Goal: Task Accomplishment & Management: Manage account settings

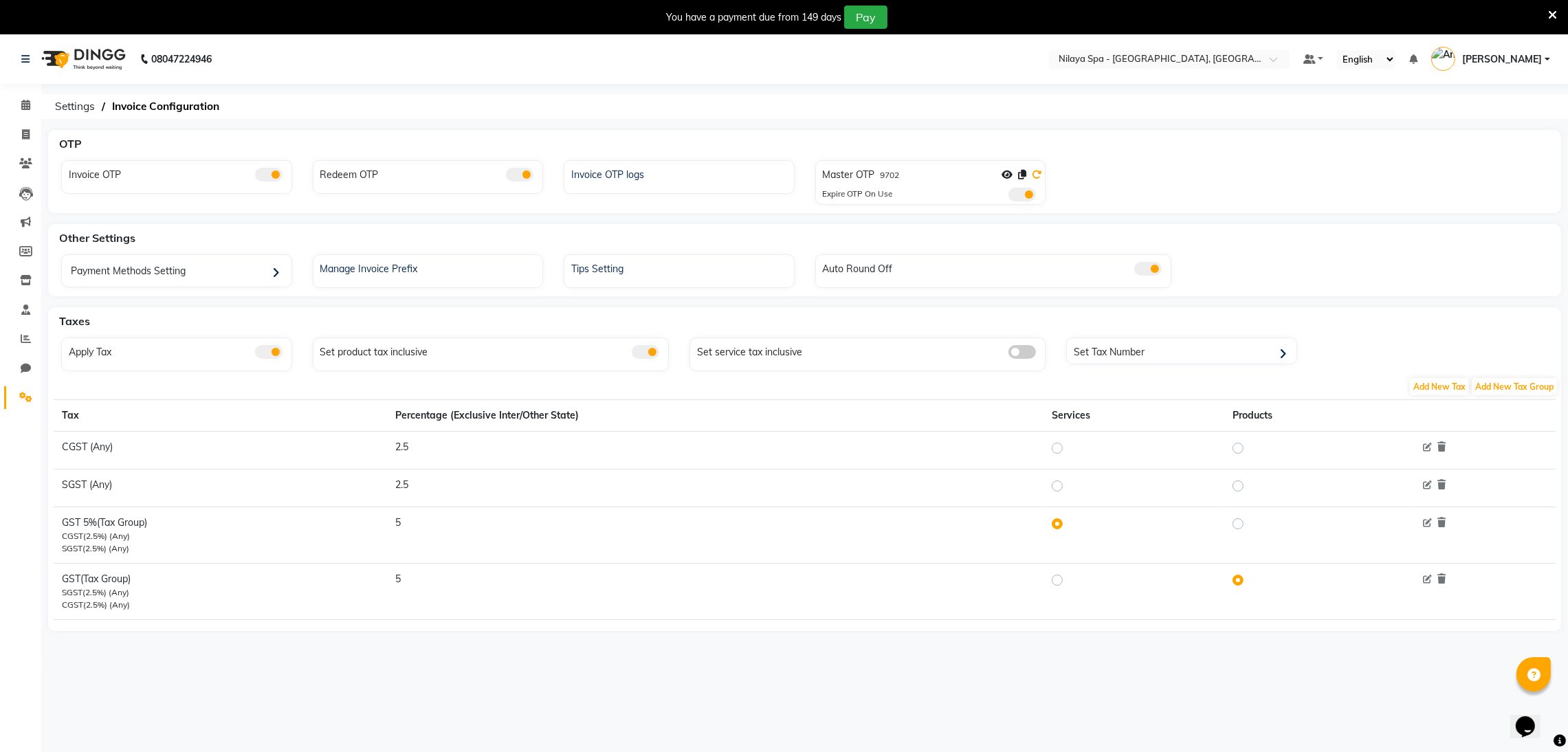
click at [1035, 170] on icon at bounding box center [1037, 175] width 10 height 10
click at [901, 169] on div "Master OTP 3283" at bounding box center [932, 177] width 220 height 20
click at [896, 170] on label "3283" at bounding box center [890, 175] width 19 height 13
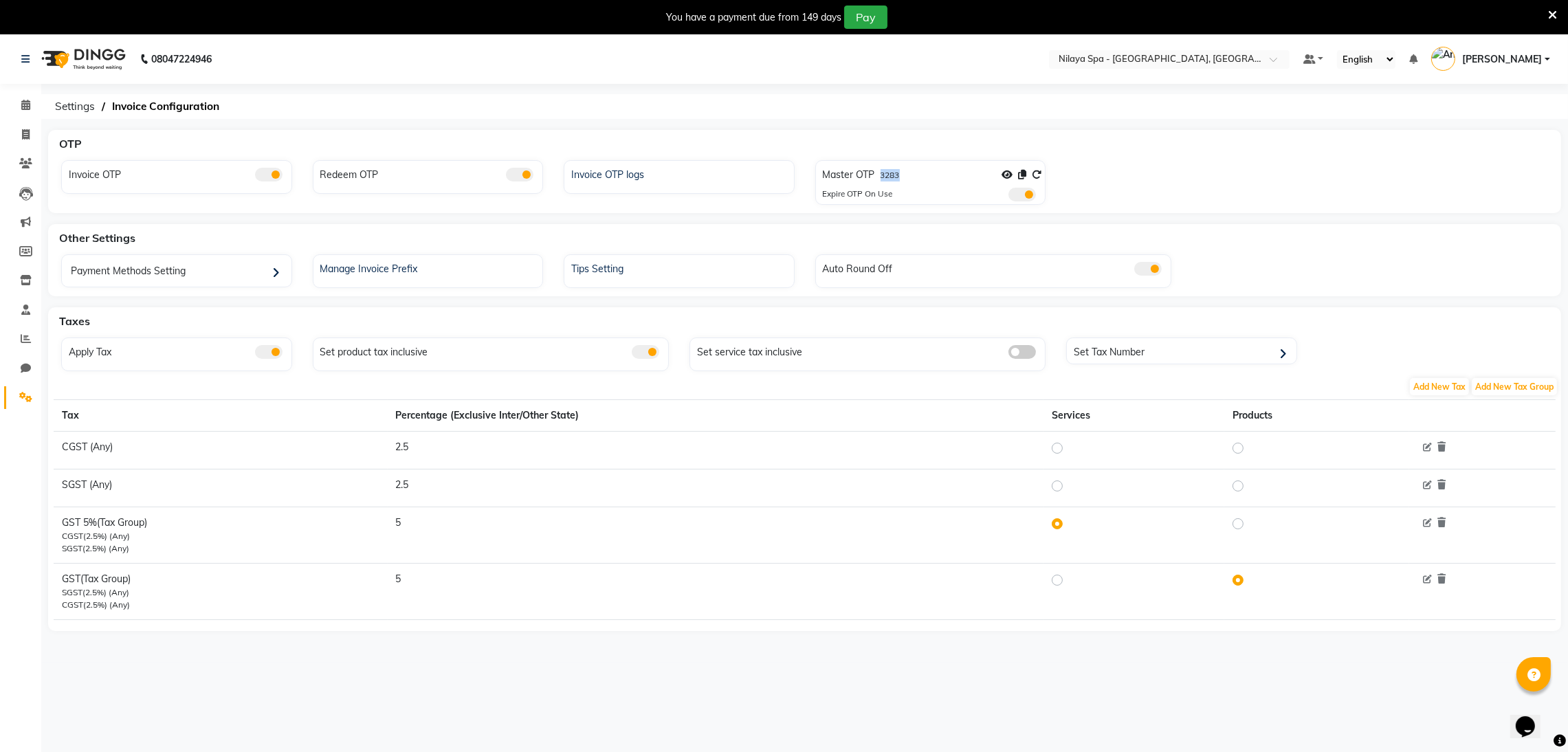
copy label "3283"
click at [32, 90] on li "Calendar" at bounding box center [20, 105] width 41 height 29
click at [43, 111] on div "Settings Invoice Configuration" at bounding box center [805, 106] width 1527 height 25
click at [40, 112] on li "Calendar" at bounding box center [20, 105] width 41 height 29
click at [21, 108] on icon at bounding box center [25, 105] width 9 height 11
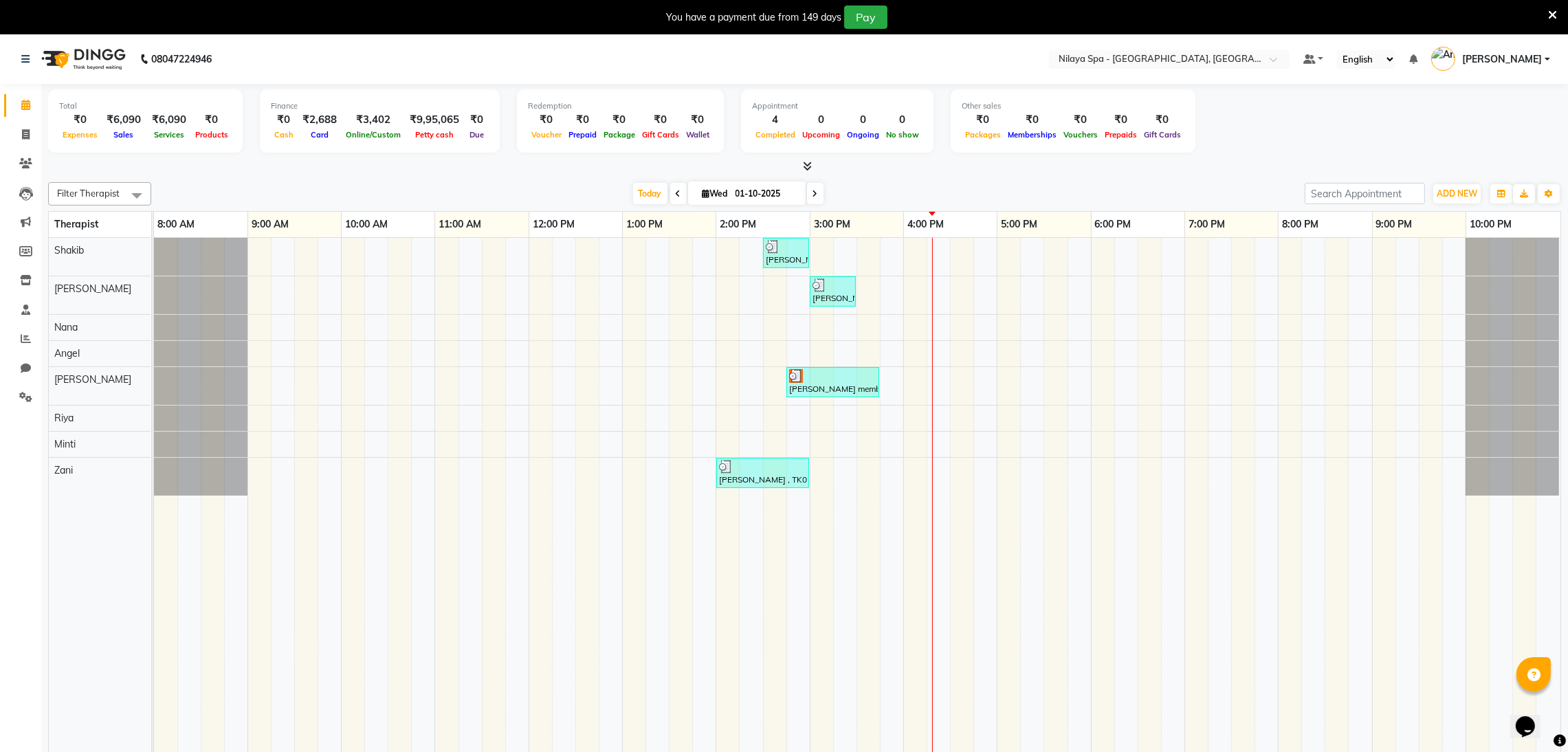
click at [699, 96] on div "Redemption ₹0 Voucher ₹0 Prepaid ₹0 Package ₹0 Gift Cards ₹0 Wallet" at bounding box center [620, 121] width 207 height 63
click at [857, 96] on div "Appointment 4 Completed 0 Upcoming 0 Ongoing 0 No show" at bounding box center [837, 121] width 192 height 63
click at [704, 121] on div "Redemption ₹0 Voucher ₹0 Prepaid ₹0 Package ₹0 Gift Cards ₹0 Wallet" at bounding box center [620, 121] width 207 height 63
click at [843, 123] on div "0" at bounding box center [863, 120] width 39 height 16
click at [752, 127] on div "Completed" at bounding box center [775, 134] width 47 height 15
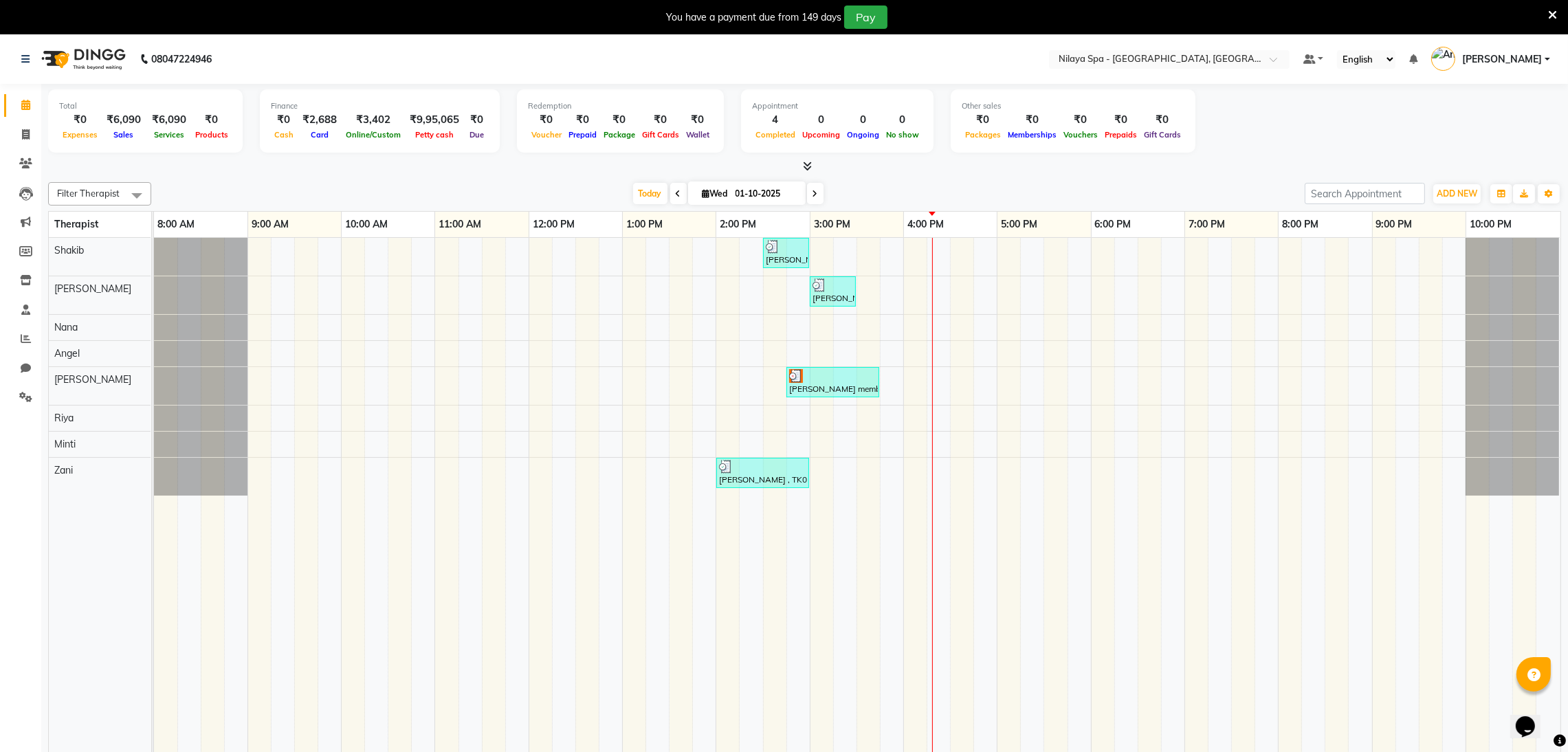
click at [798, 130] on span "Upcoming" at bounding box center [821, 135] width 45 height 10
click at [752, 135] on span "Completed" at bounding box center [775, 135] width 47 height 10
click at [752, 136] on span "Completed" at bounding box center [775, 135] width 47 height 10
click at [798, 137] on span "Upcoming" at bounding box center [821, 135] width 45 height 10
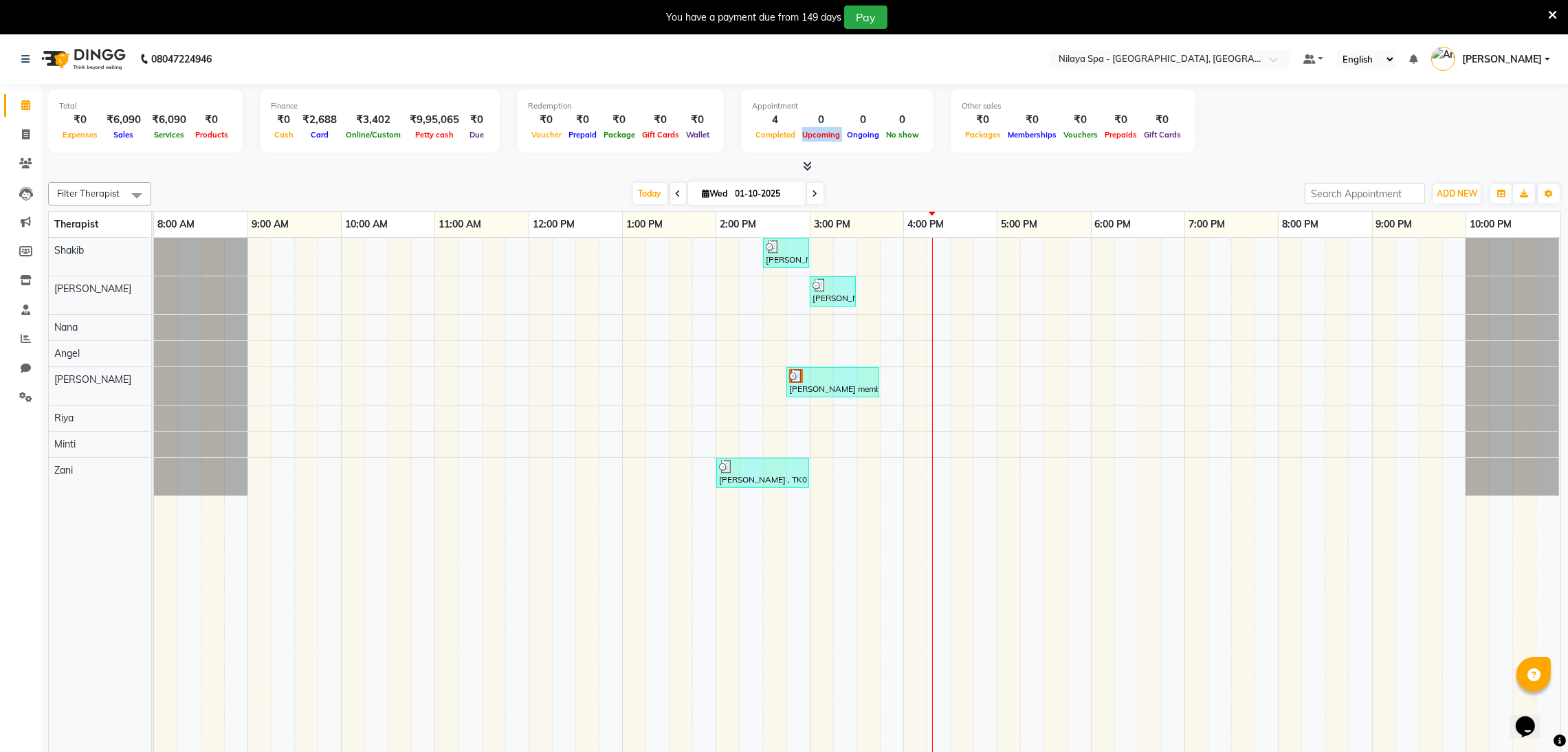
click at [798, 137] on span "Upcoming" at bounding box center [821, 135] width 45 height 10
click at [902, 138] on span "No show" at bounding box center [902, 135] width 40 height 10
click at [864, 137] on span "Ongoing" at bounding box center [863, 135] width 39 height 10
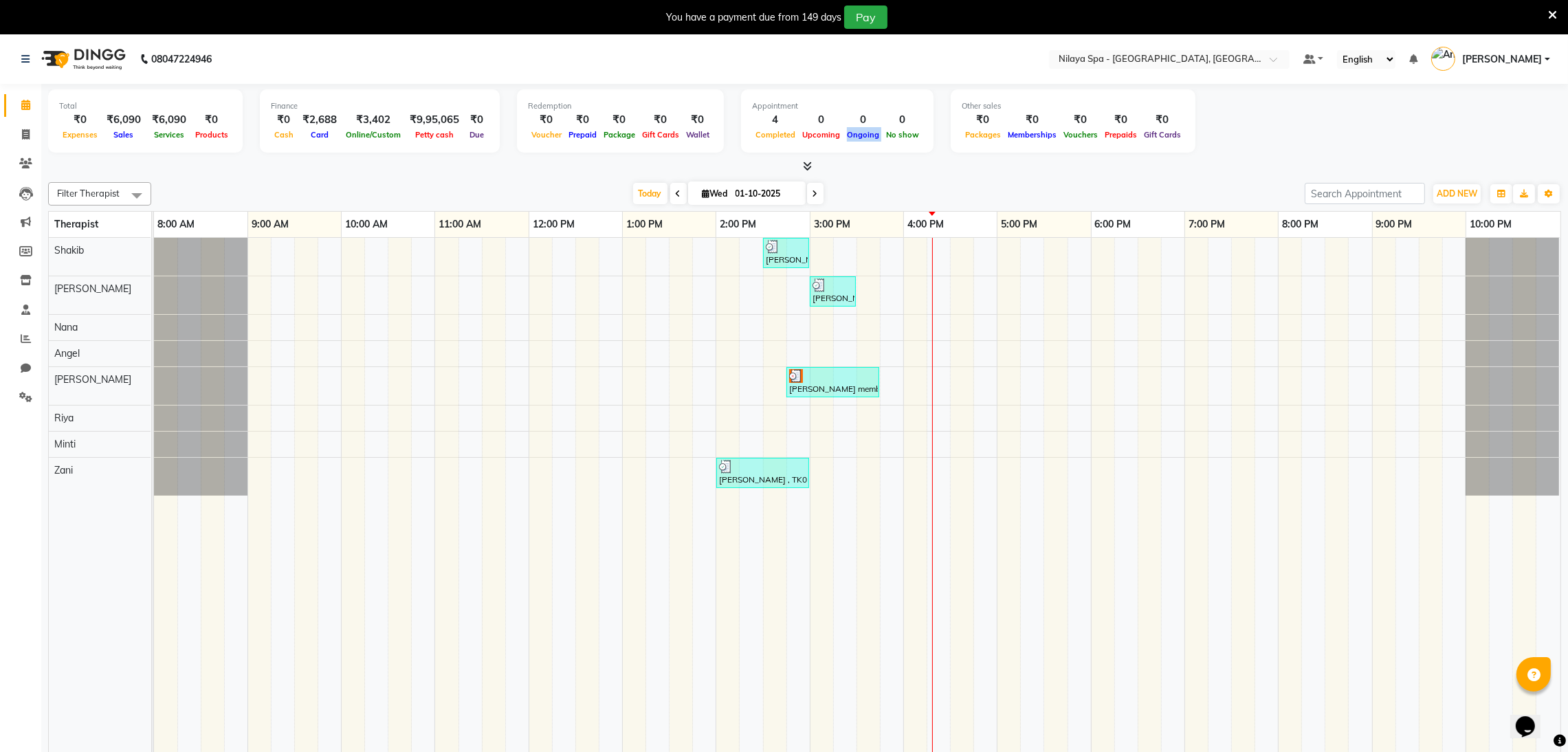
click at [864, 137] on span "Ongoing" at bounding box center [863, 135] width 39 height 10
click at [1145, 66] on nav "08047224946 Select Location × Nilaya Spa - Radisson Blu Hotel, Ranchi Default P…" at bounding box center [784, 59] width 1568 height 50
click at [1147, 60] on input "text" at bounding box center [1155, 60] width 199 height 14
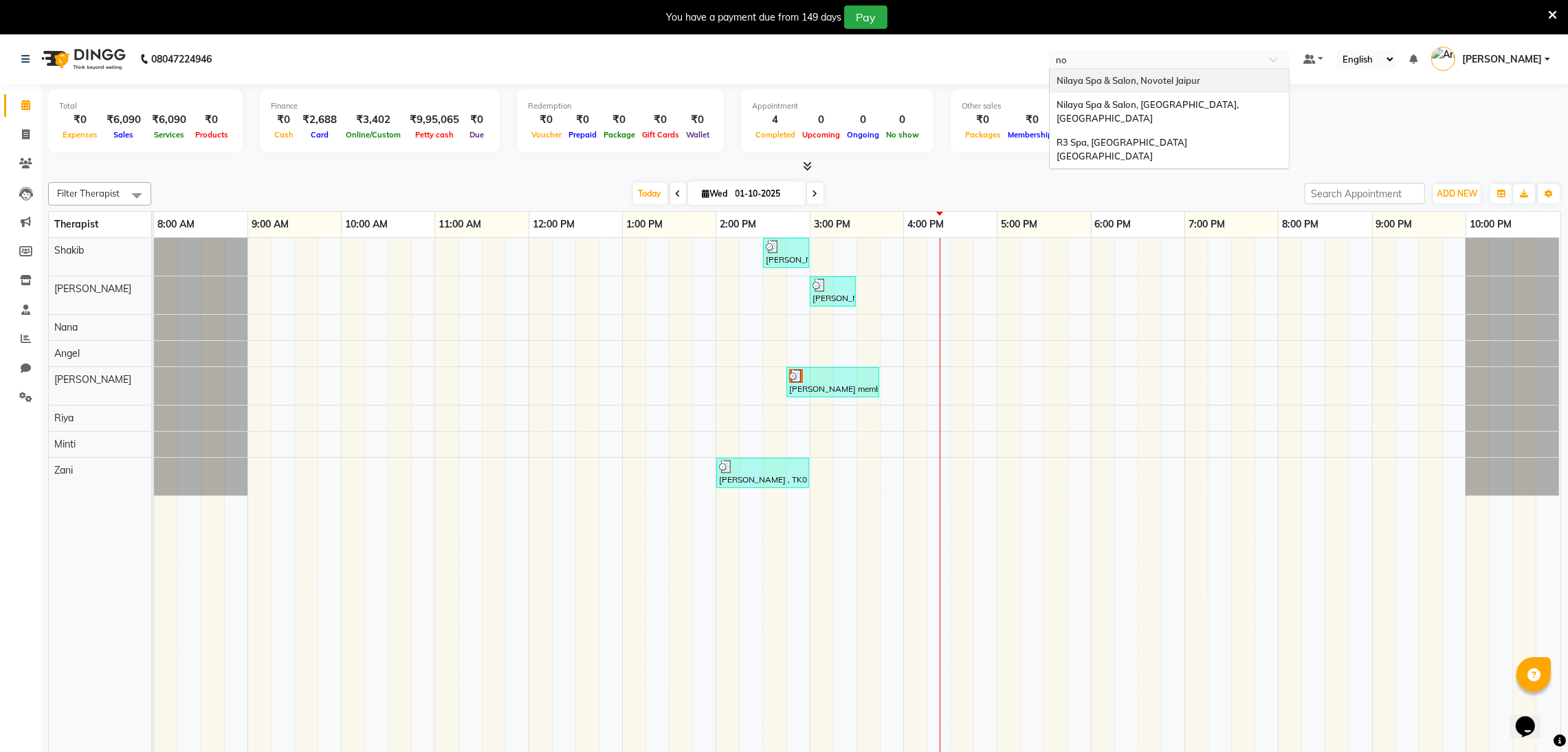
type input "noi"
click at [1148, 91] on div "Nilaya Spa & Salon, [GEOGRAPHIC_DATA], [GEOGRAPHIC_DATA]" at bounding box center [1169, 88] width 239 height 38
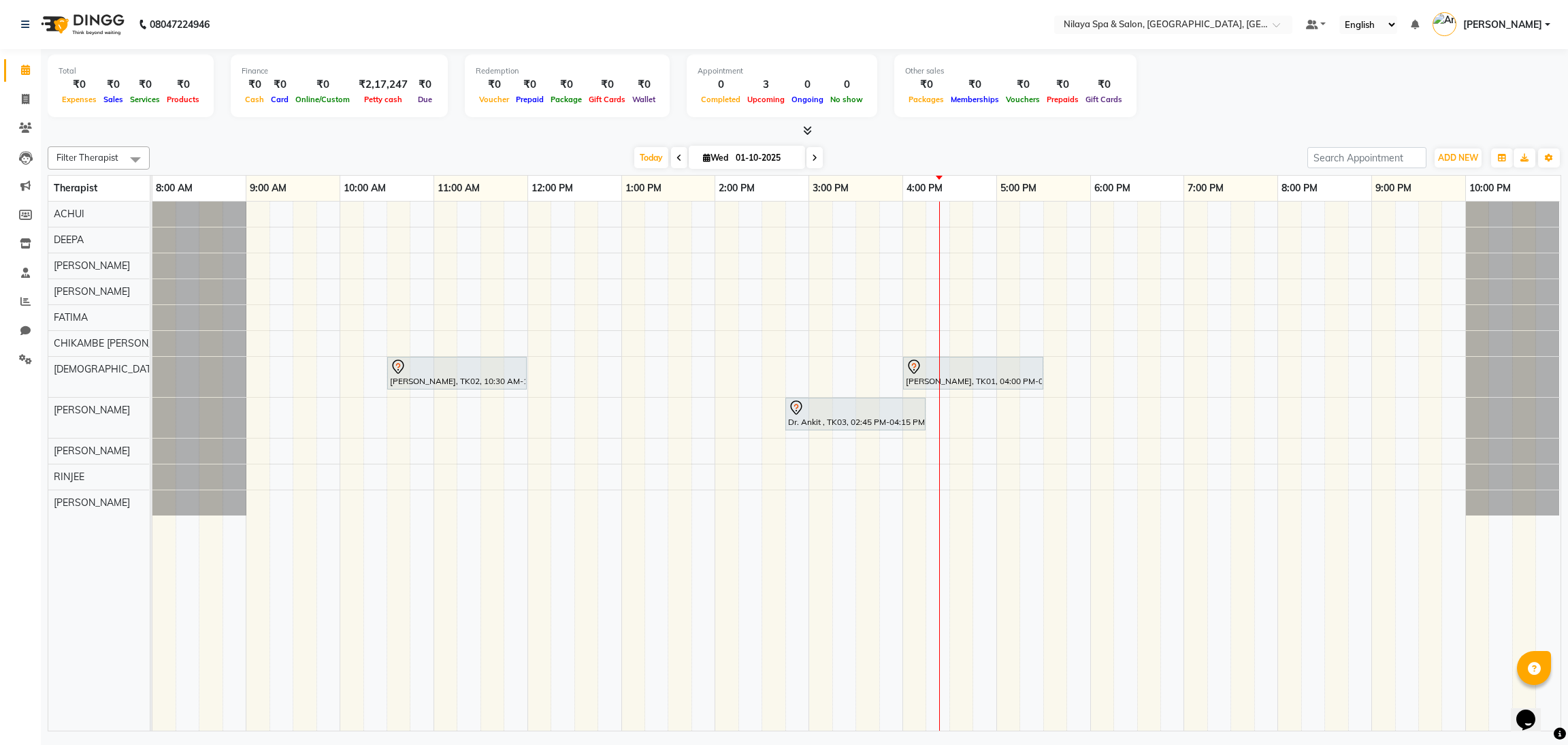
click at [700, 156] on span "Wed" at bounding box center [716, 157] width 32 height 10
select select "10"
select select "2025"
click at [677, 154] on icon at bounding box center [679, 158] width 6 height 8
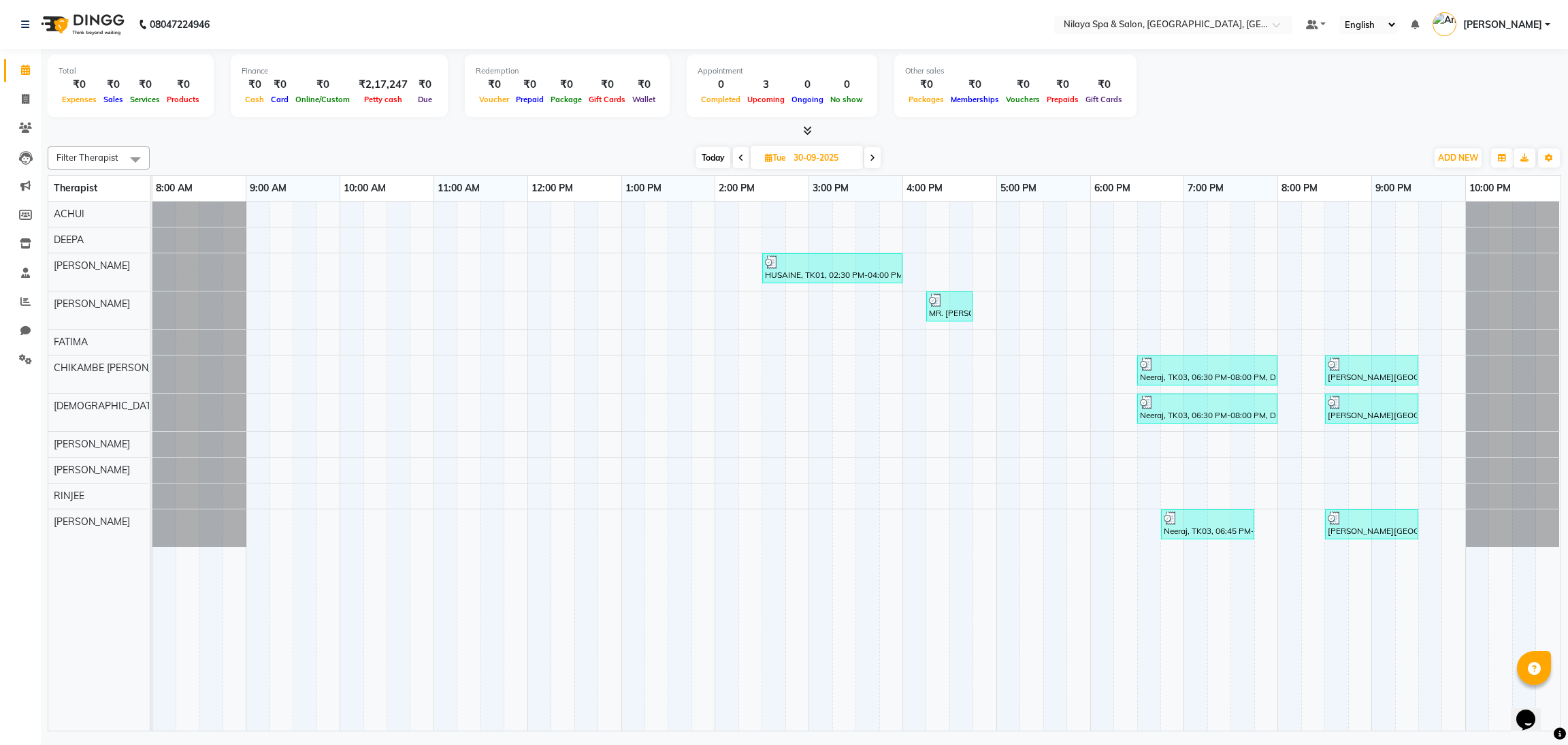
click at [742, 158] on icon at bounding box center [741, 158] width 6 height 8
type input "29-09-2025"
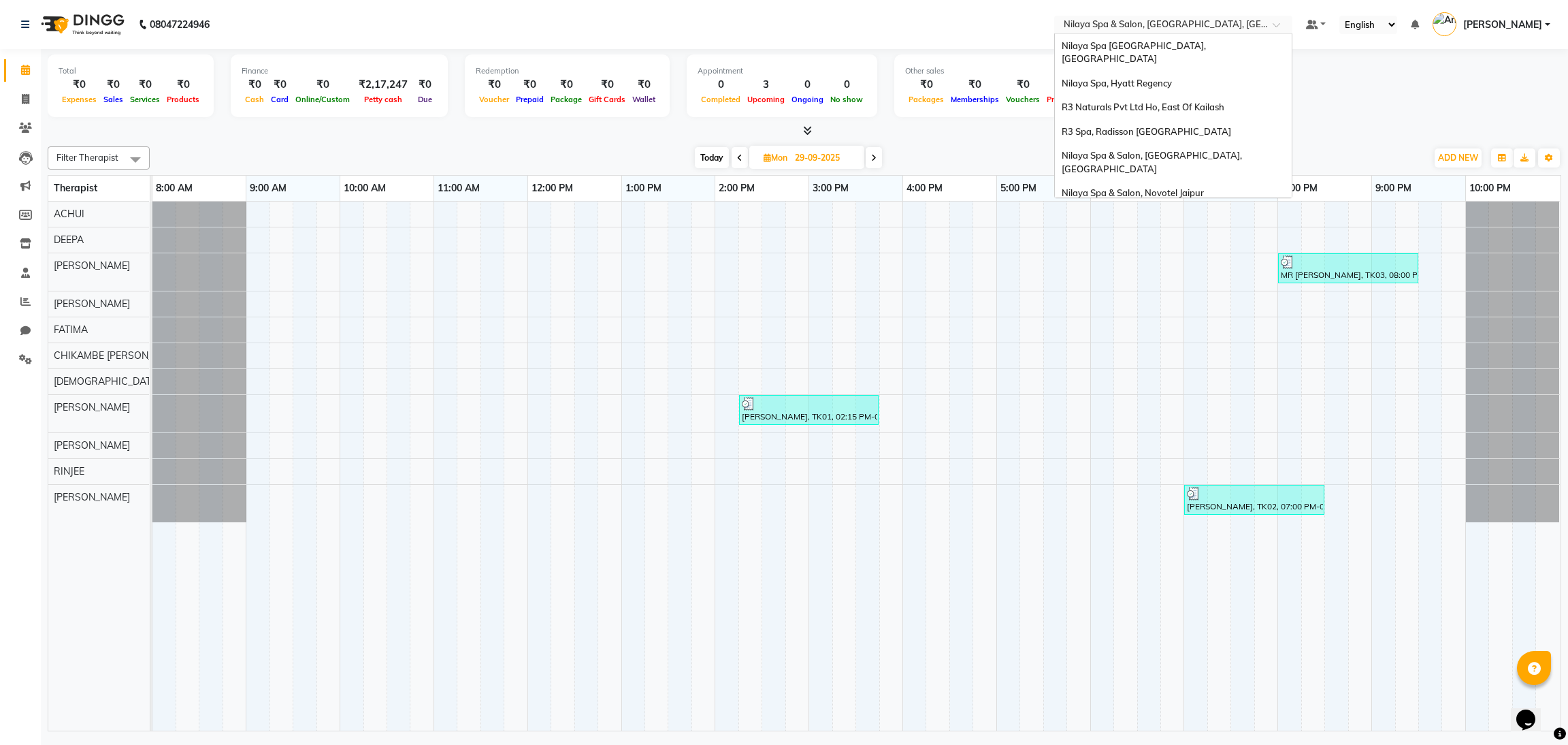
click at [1244, 17] on div "× Nilaya Spa & Salon, [GEOGRAPHIC_DATA], [GEOGRAPHIC_DATA]" at bounding box center [1166, 24] width 205 height 14
type input "jai"
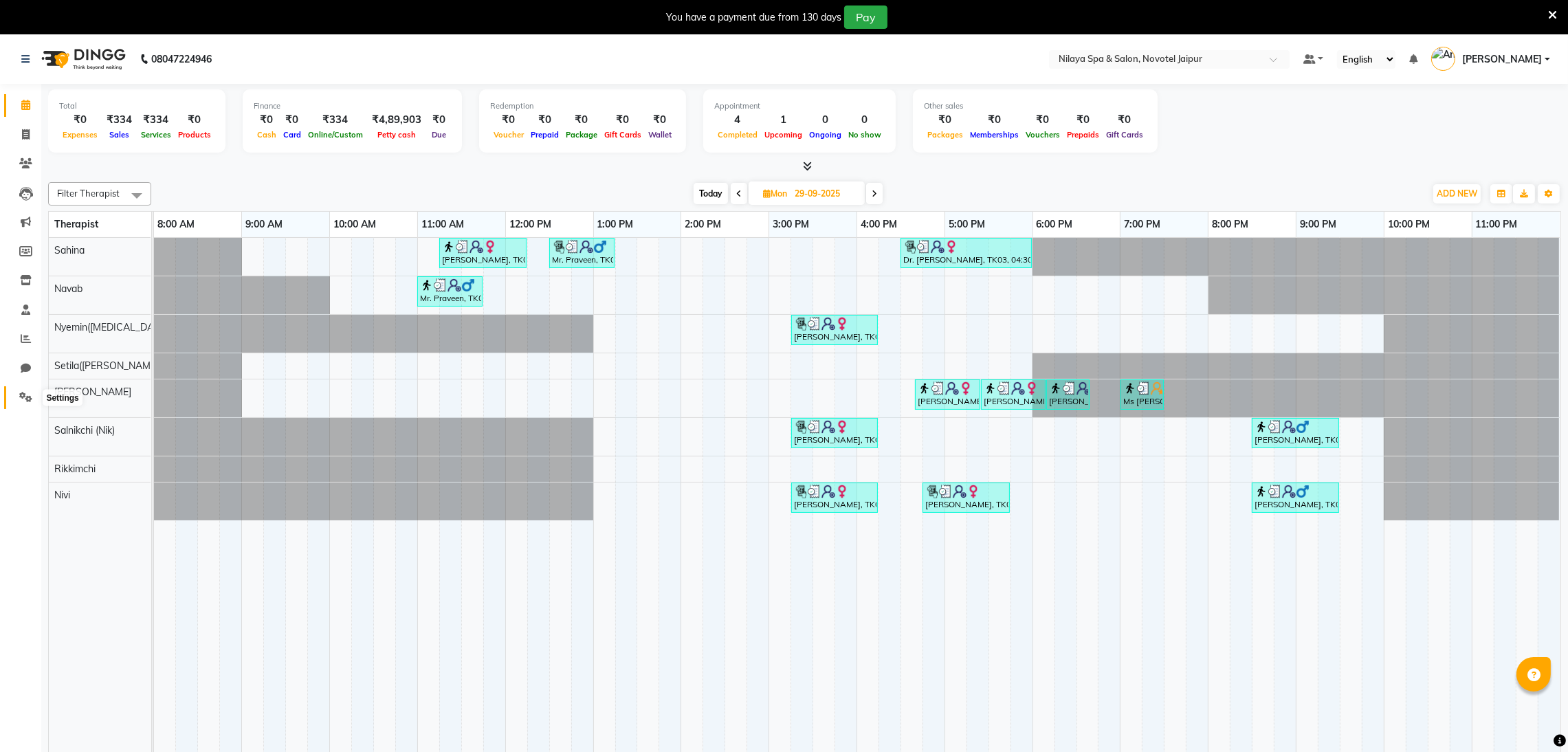
click at [21, 396] on icon at bounding box center [25, 396] width 13 height 11
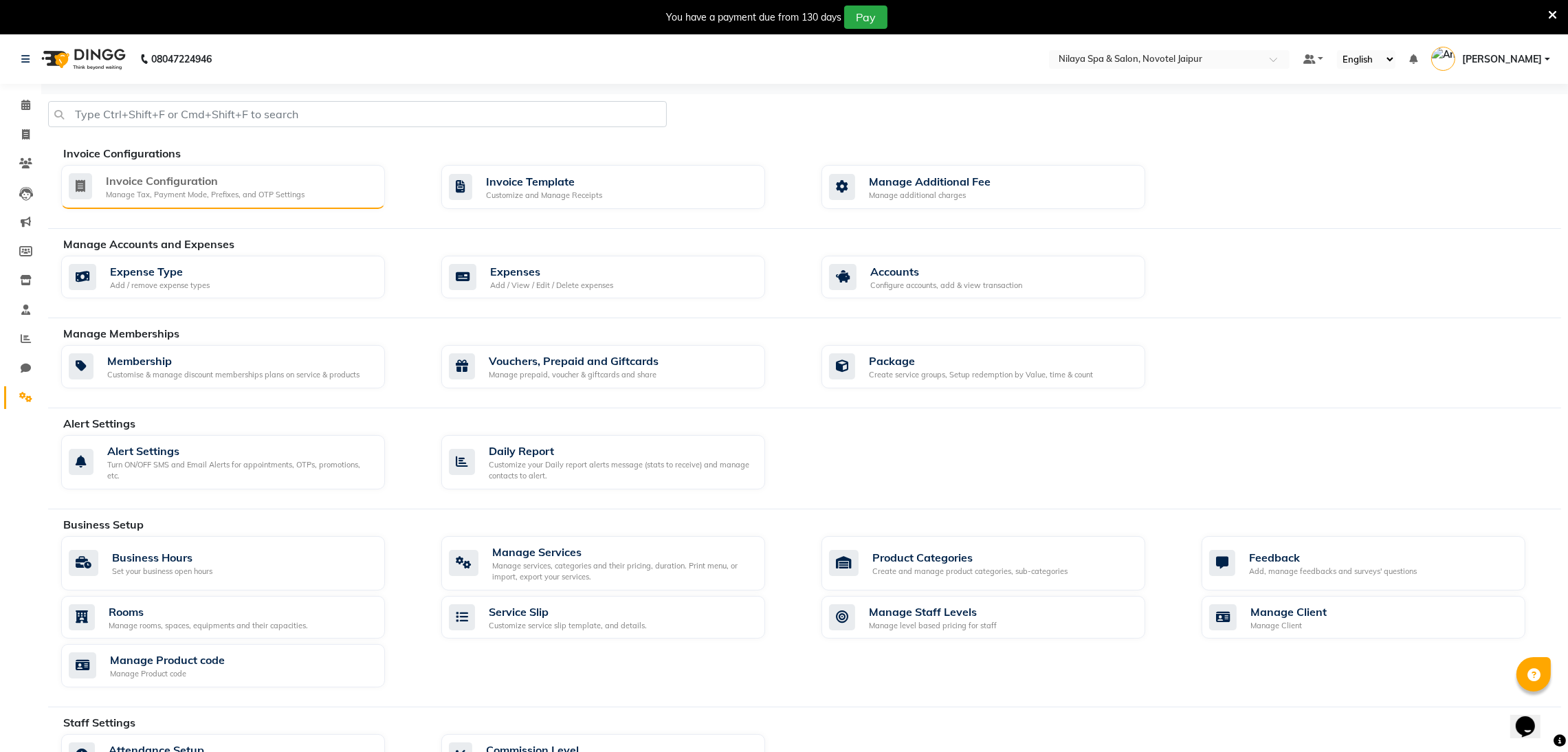
click at [205, 208] on div "Invoice Configuration Manage Tax, Payment Mode, Prefixes, and OTP Settings Invo…" at bounding box center [811, 189] width 1520 height 50
click at [205, 196] on div "Manage Tax, Payment Mode, Prefixes, and OTP Settings" at bounding box center [205, 194] width 199 height 12
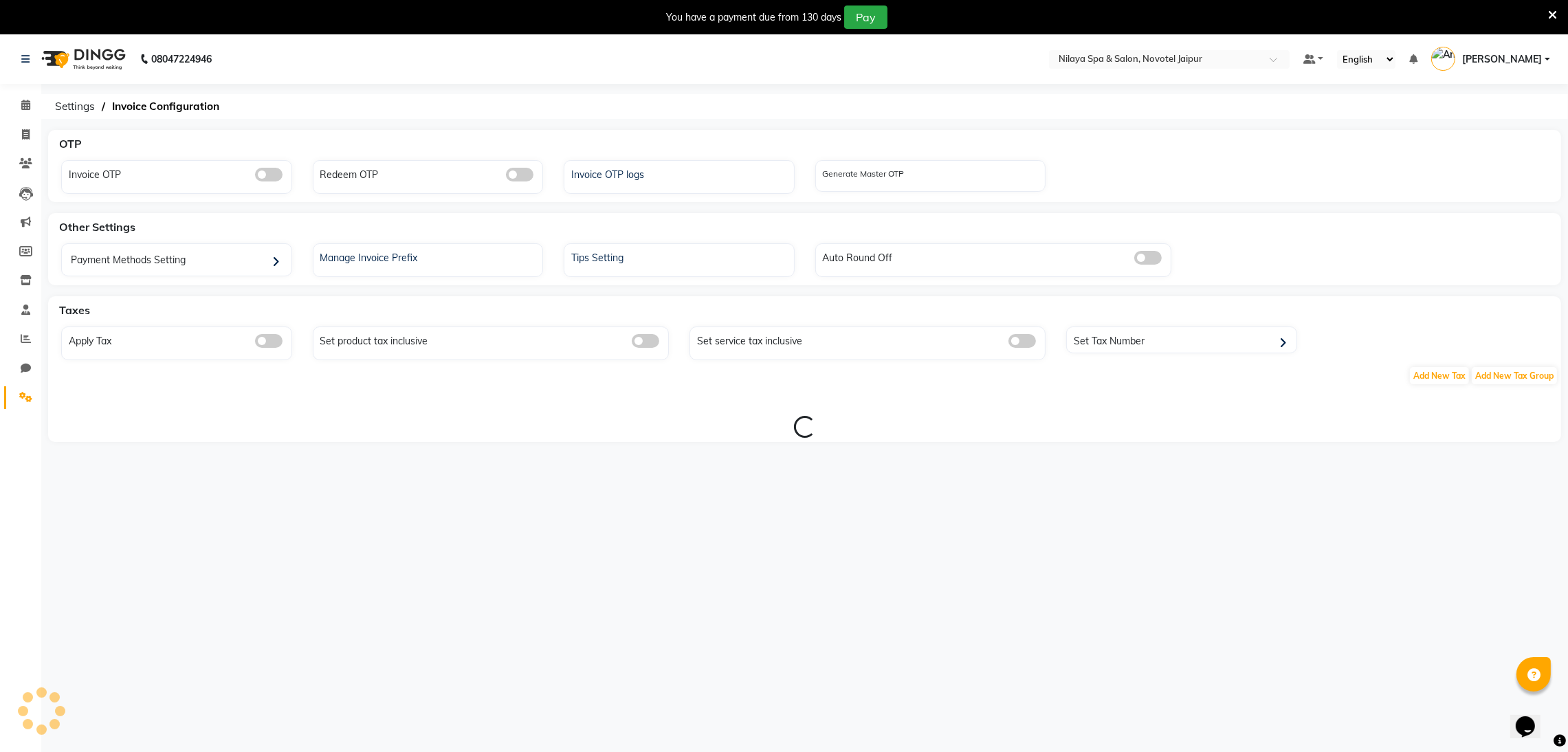
click at [207, 192] on div "Invoice OTP" at bounding box center [176, 177] width 231 height 34
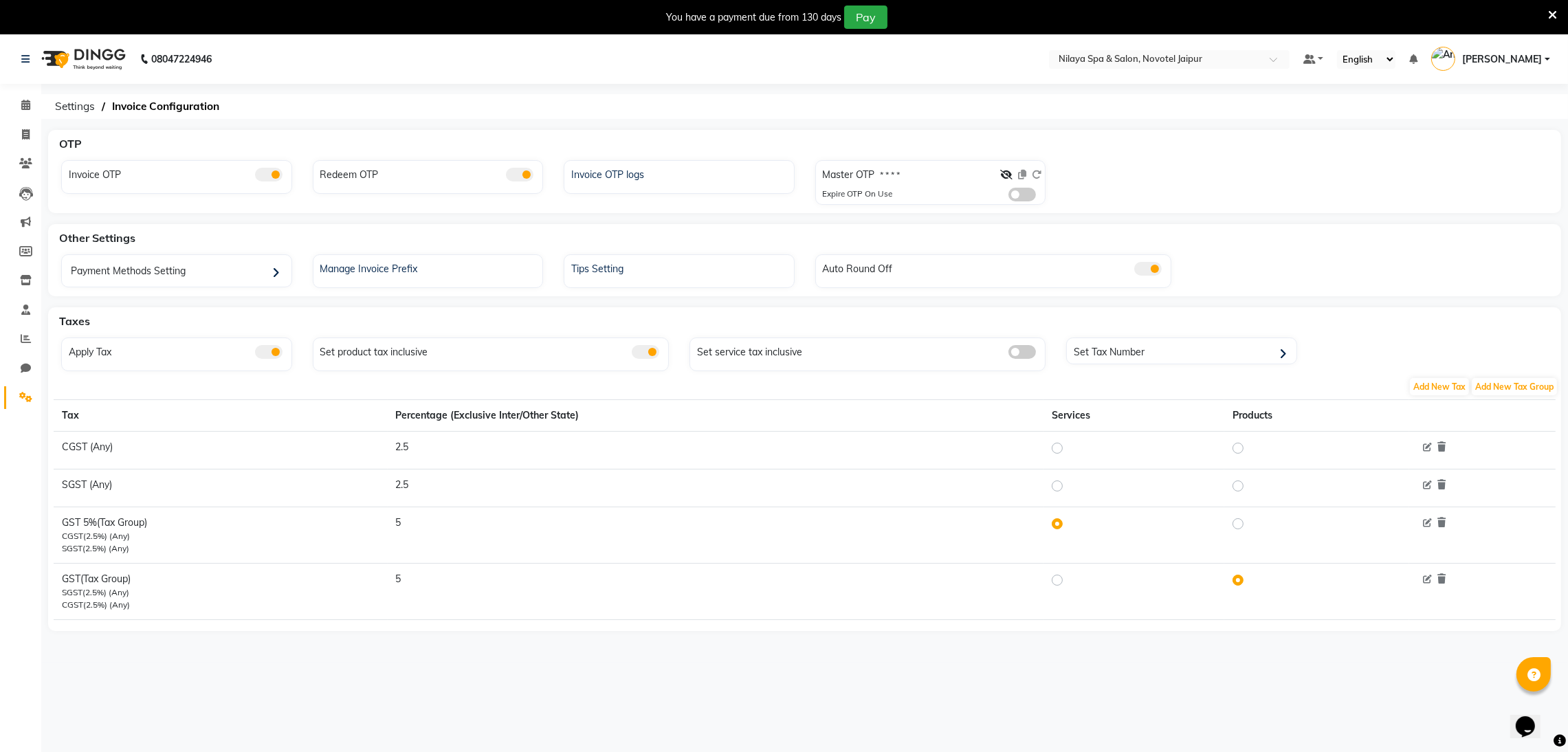
click at [1003, 168] on span at bounding box center [1007, 175] width 13 height 13
click at [1001, 174] on div "Master OTP * * * *" at bounding box center [932, 177] width 220 height 20
click at [1001, 174] on icon at bounding box center [1007, 175] width 13 height 10
click at [868, 183] on div "Master OTP 3286" at bounding box center [862, 177] width 77 height 20
click at [900, 183] on div "Master OTP 3286" at bounding box center [932, 177] width 220 height 20
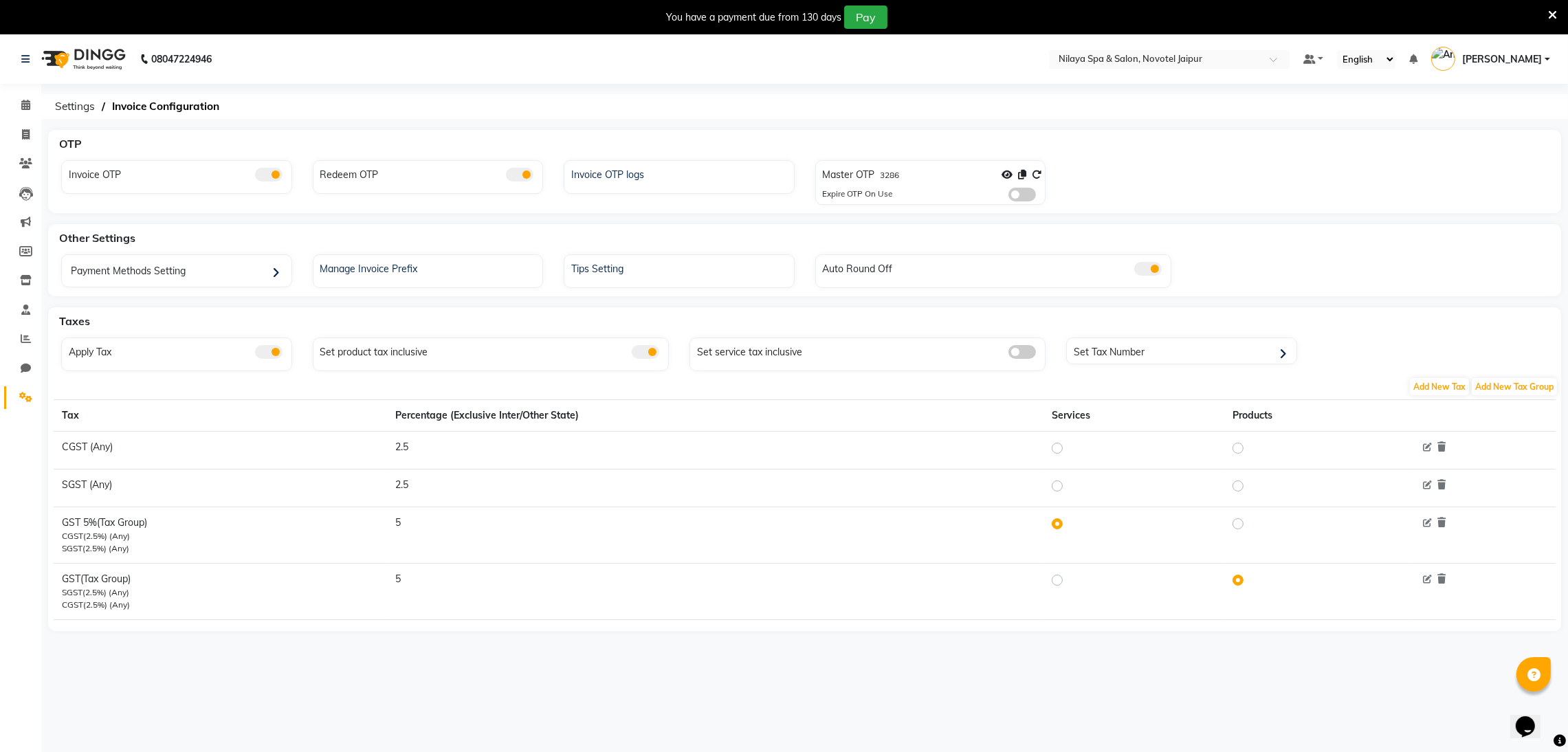
click at [900, 183] on div "Master OTP 3286" at bounding box center [932, 177] width 220 height 20
click at [880, 171] on label "3286" at bounding box center [890, 175] width 19 height 13
copy label "3286"
click at [1038, 170] on icon at bounding box center [1037, 175] width 10 height 10
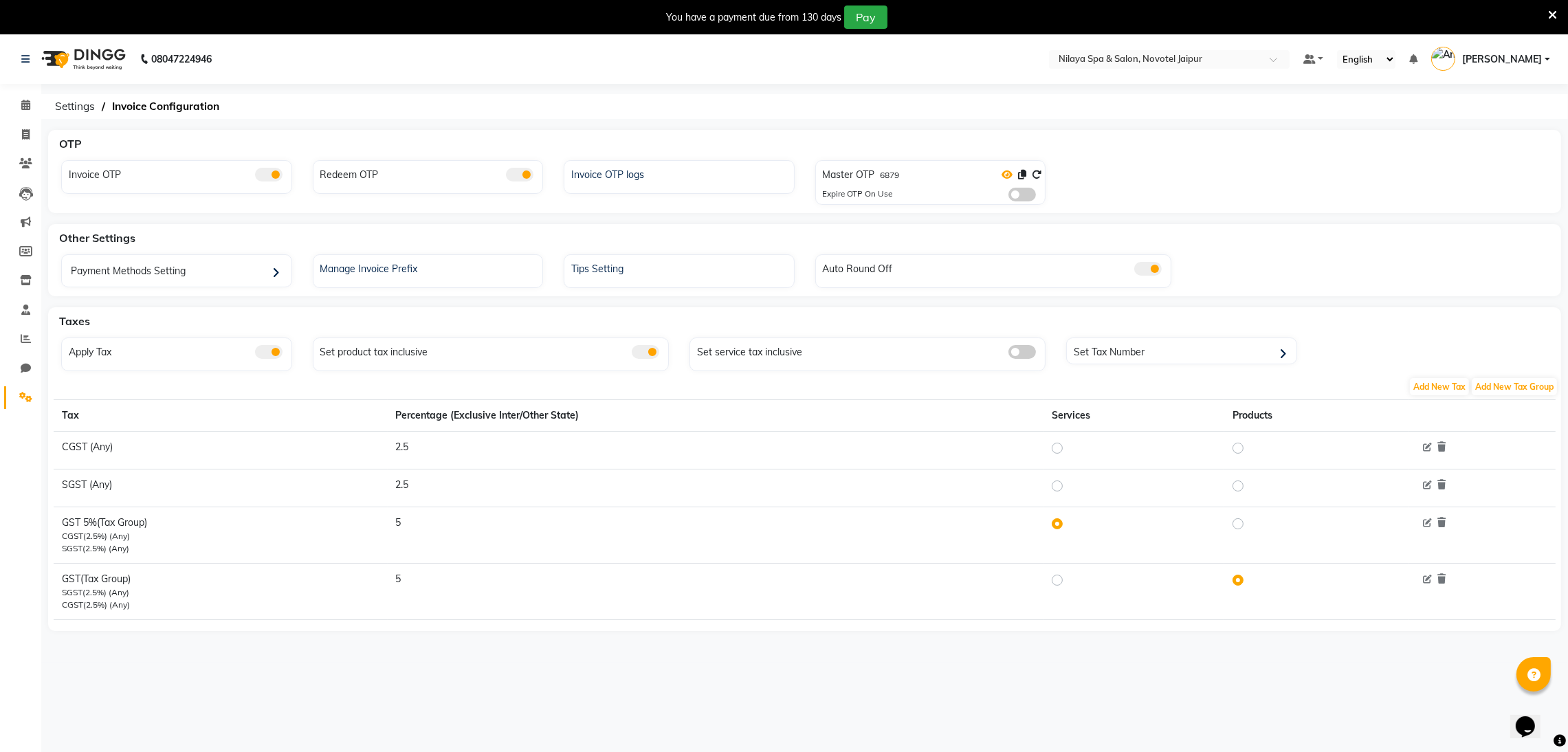
click at [1011, 171] on icon at bounding box center [1007, 175] width 11 height 10
click at [1010, 171] on icon at bounding box center [1007, 175] width 13 height 10
click at [893, 175] on label "6879" at bounding box center [890, 175] width 19 height 13
copy label "6879"
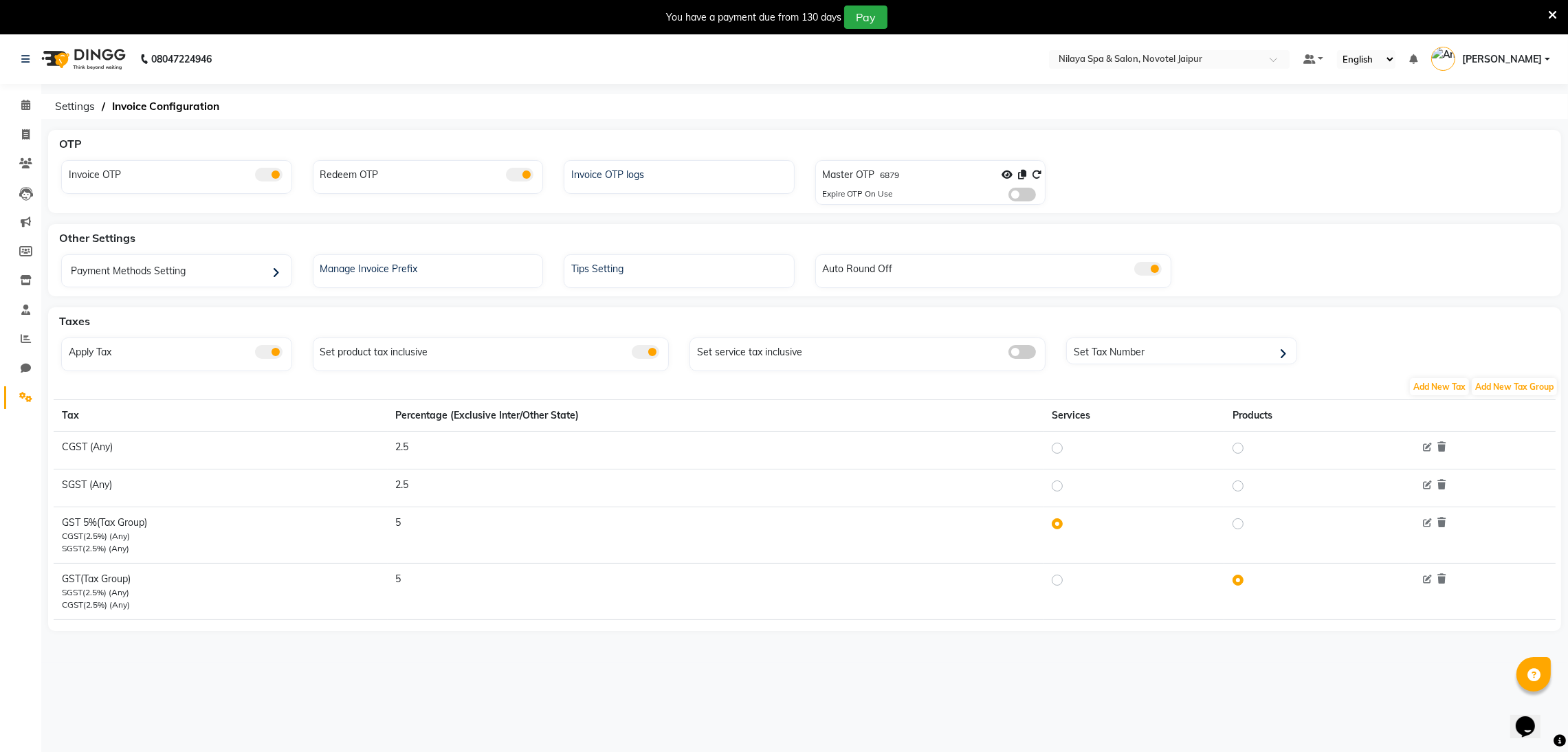
click at [1029, 190] on span at bounding box center [1021, 194] width 27 height 14
click at [1008, 196] on input "checkbox" at bounding box center [1008, 196] width 0 height 0
click at [601, 173] on div "Invoice OTP logs" at bounding box center [681, 173] width 226 height 18
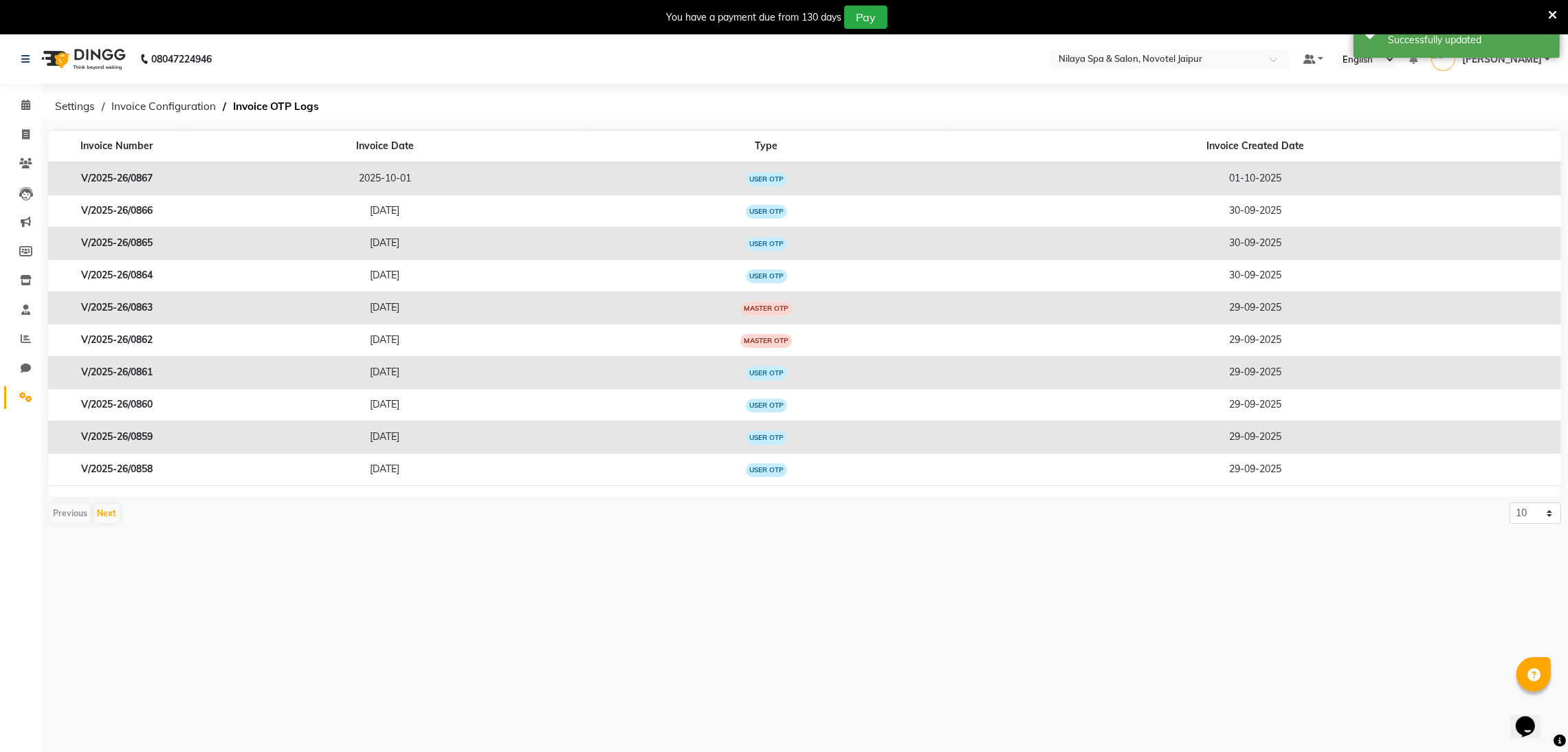
click at [22, 90] on li "Calendar" at bounding box center [20, 105] width 41 height 29
click at [27, 98] on span at bounding box center [26, 105] width 24 height 16
